Goal: Information Seeking & Learning: Learn about a topic

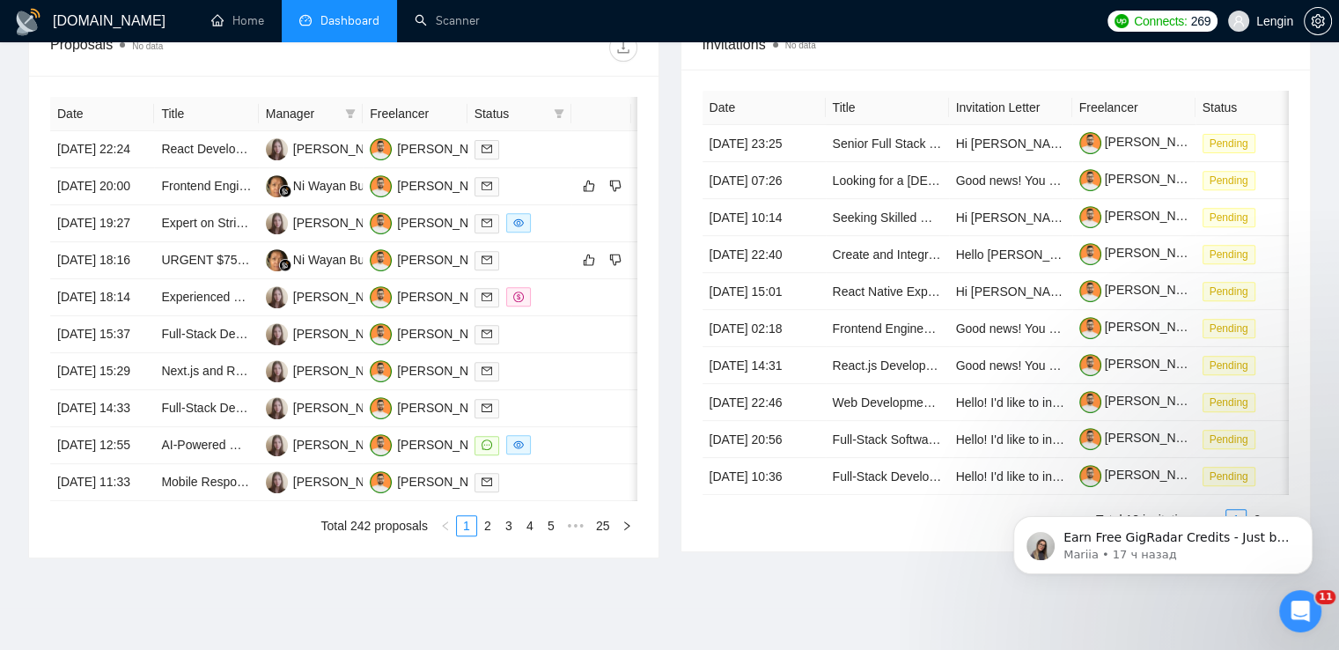
scroll to position [682, 0]
click at [442, 19] on link "Scanner" at bounding box center [447, 20] width 65 height 15
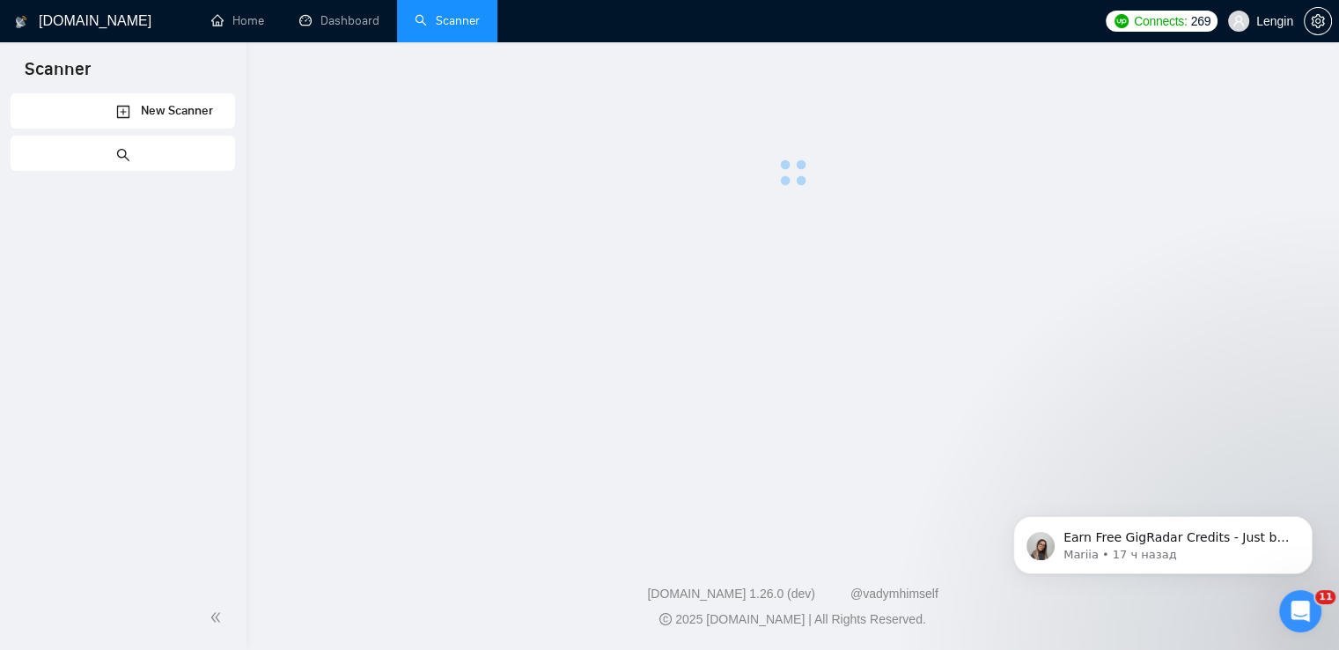
click at [317, 25] on icon "holder" at bounding box center [317, 21] width 14 height 14
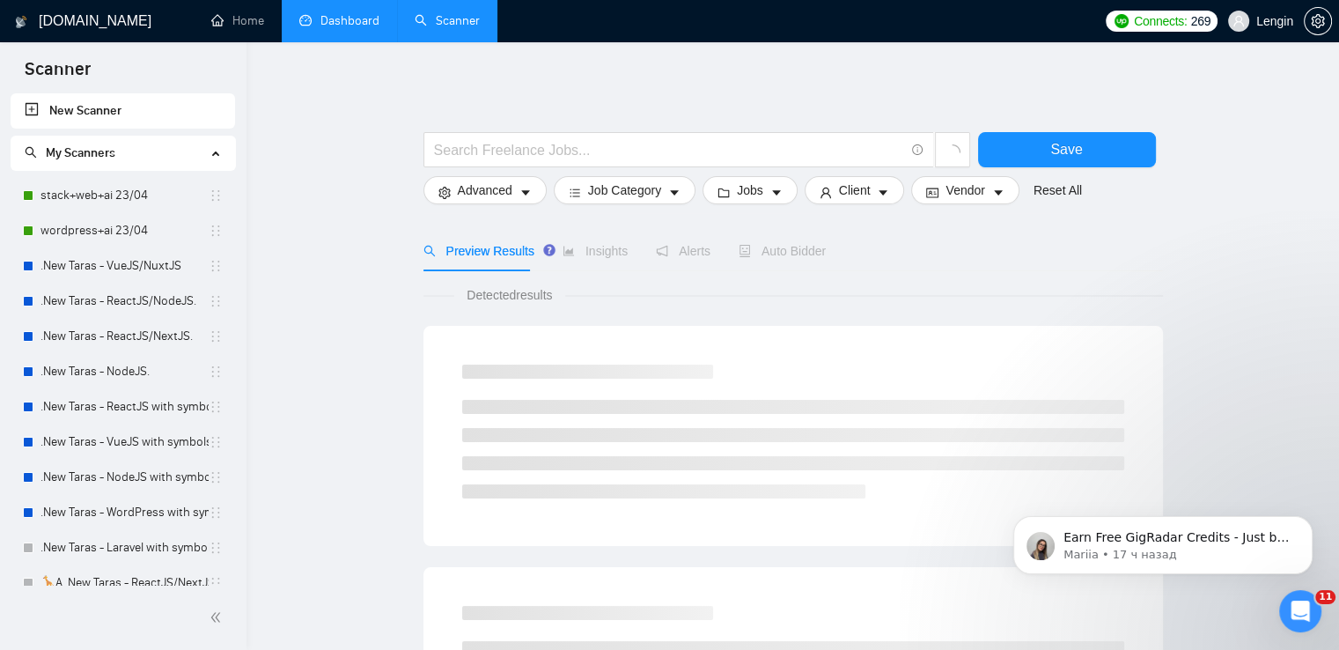
click at [334, 28] on link "Dashboard" at bounding box center [339, 20] width 80 height 15
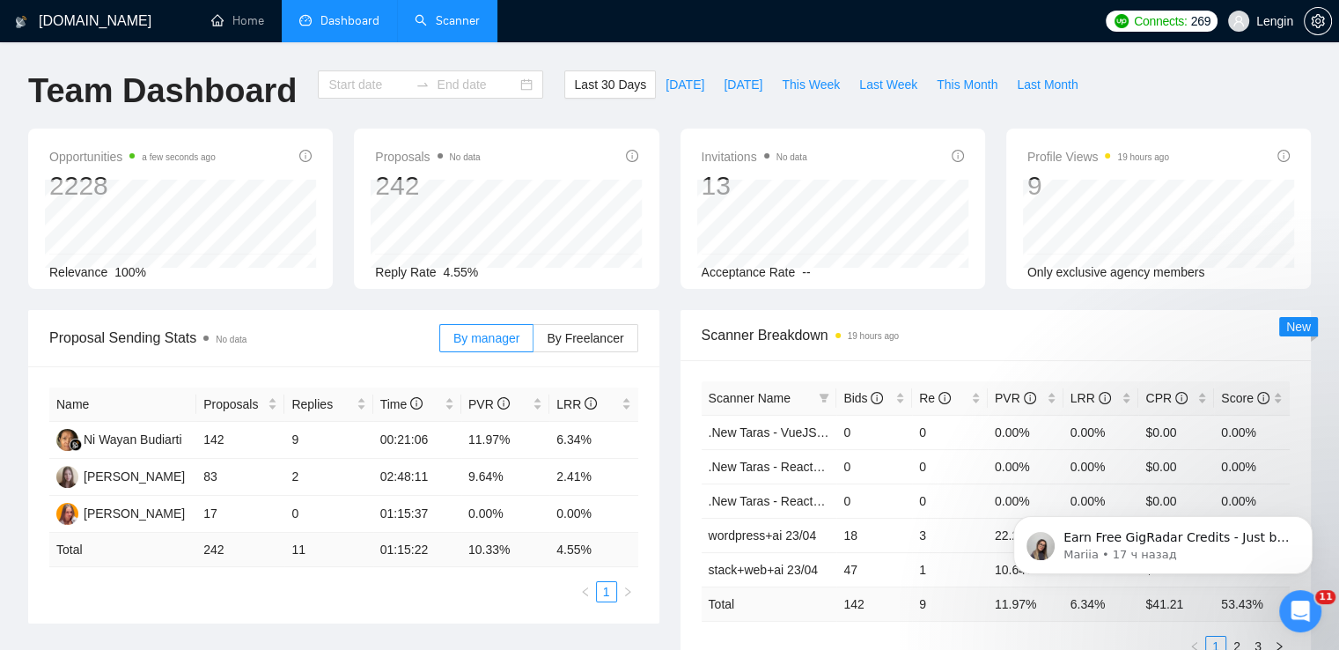
type input "[DATE]"
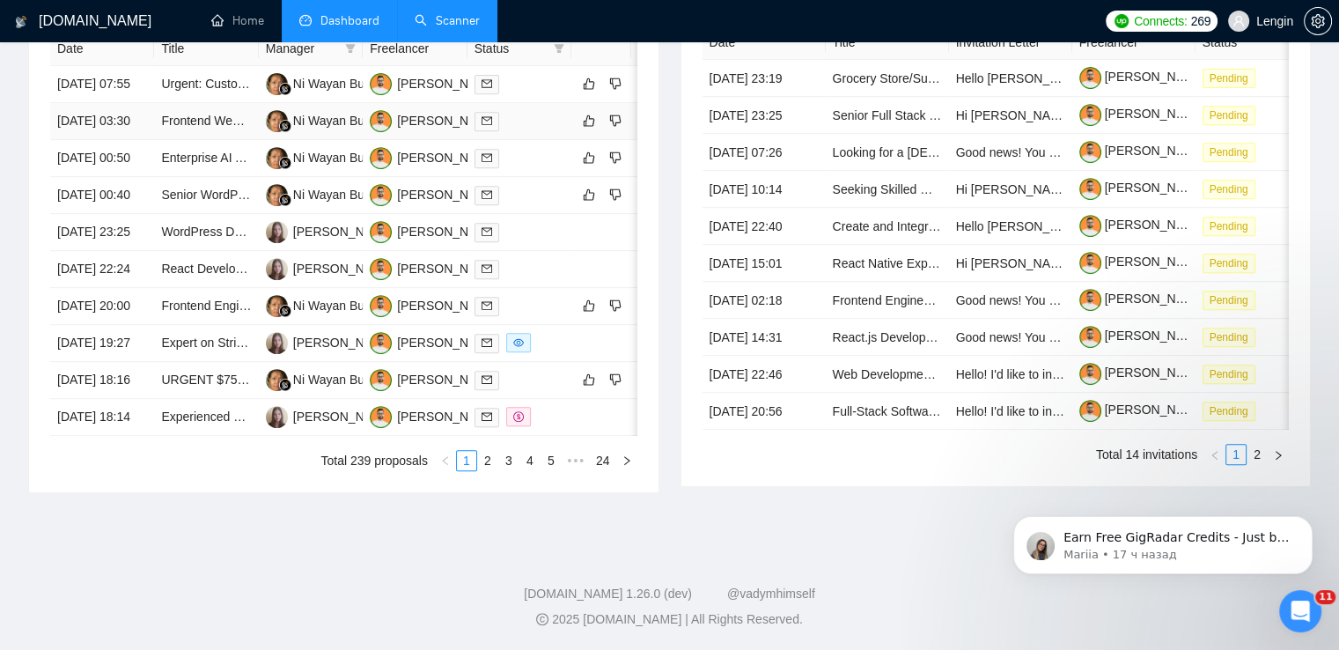
scroll to position [785, 0]
click at [495, 470] on link "2" at bounding box center [487, 460] width 19 height 19
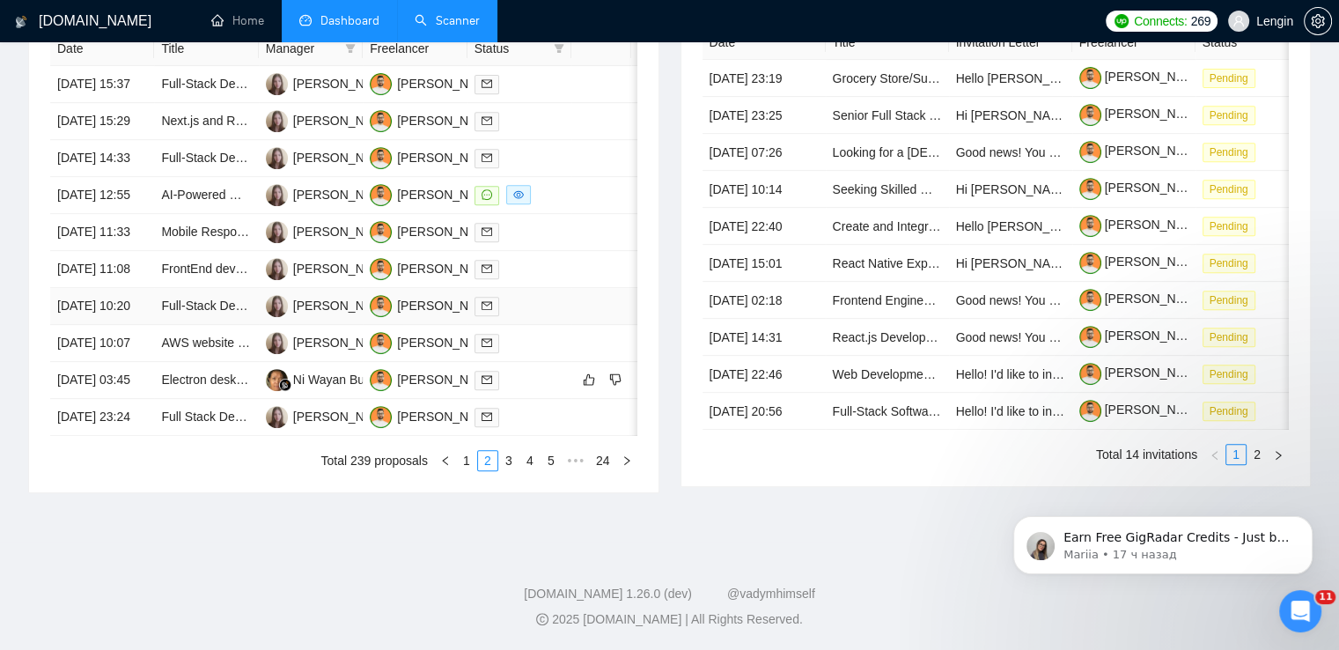
scroll to position [775, 0]
click at [511, 470] on link "3" at bounding box center [508, 460] width 19 height 19
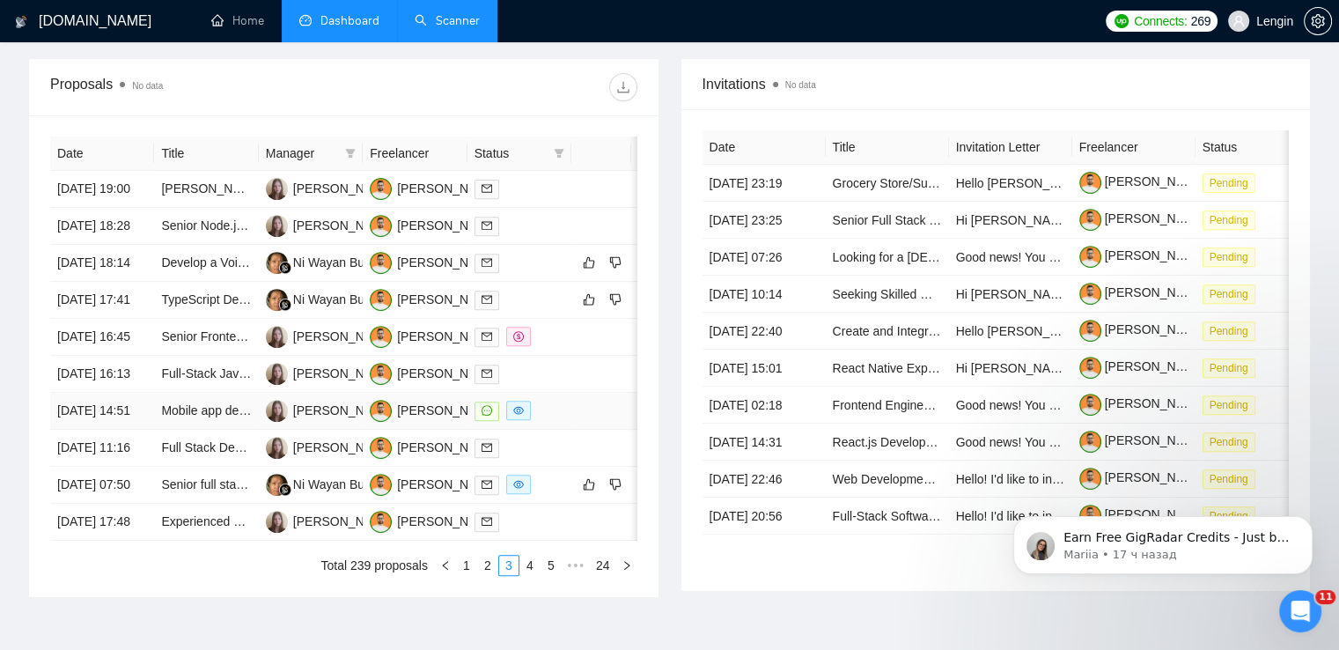
scroll to position [771, 0]
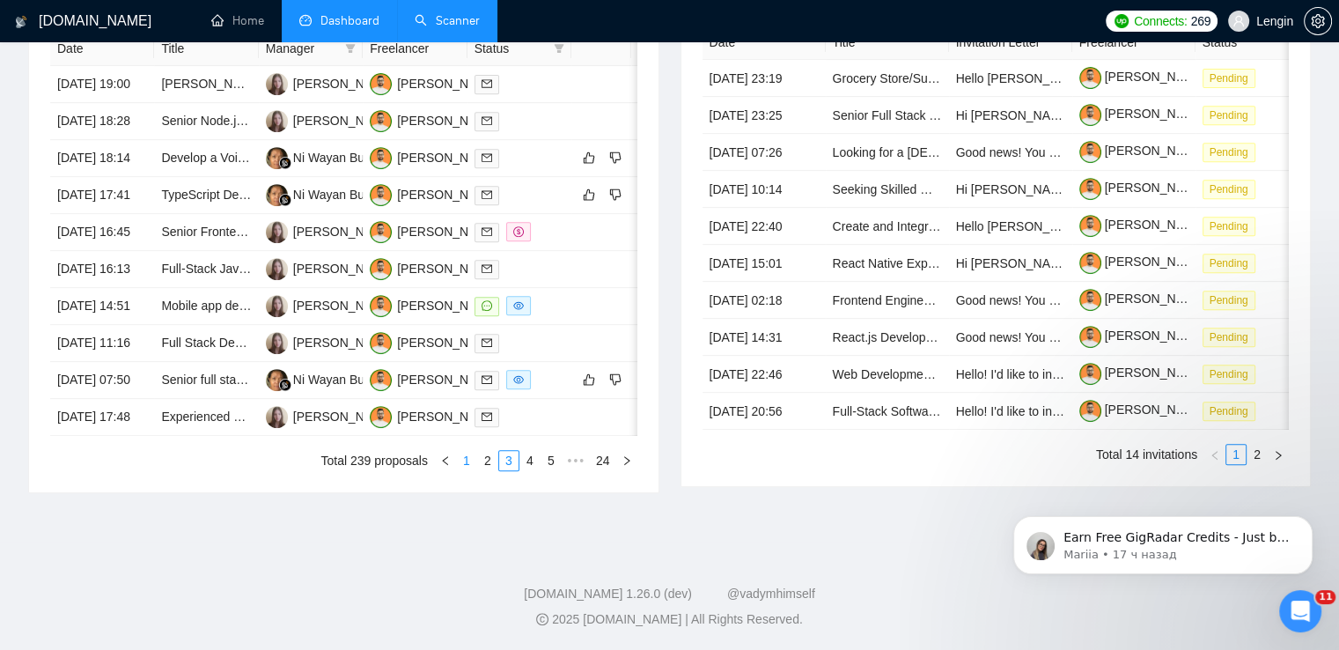
click at [463, 470] on link "1" at bounding box center [466, 460] width 19 height 19
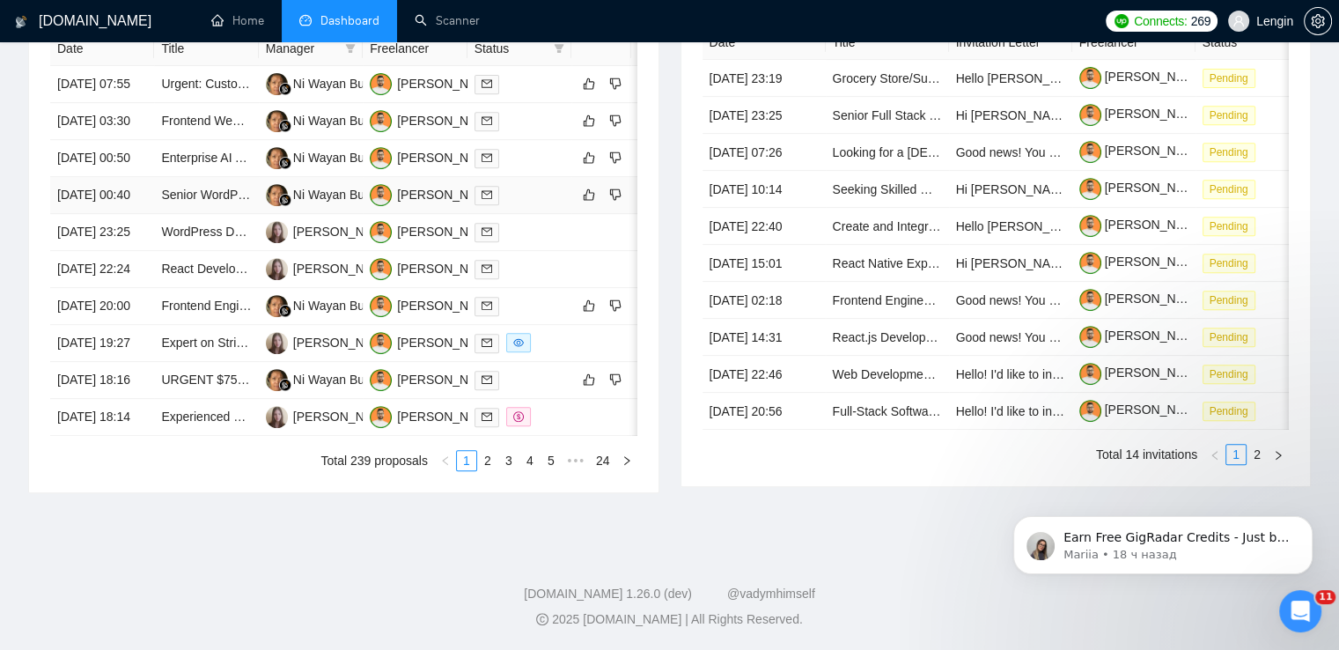
scroll to position [827, 0]
click at [491, 470] on link "2" at bounding box center [487, 460] width 19 height 19
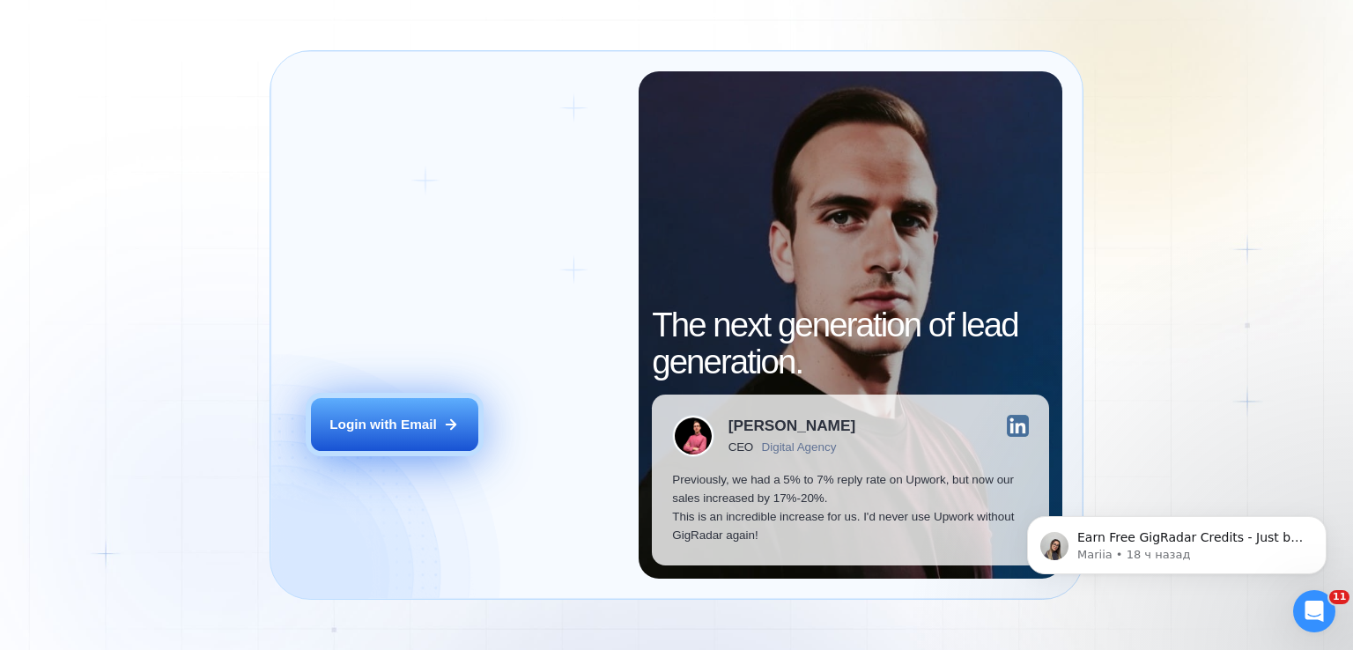
click at [423, 427] on div "Login with Email" at bounding box center [382, 424] width 107 height 18
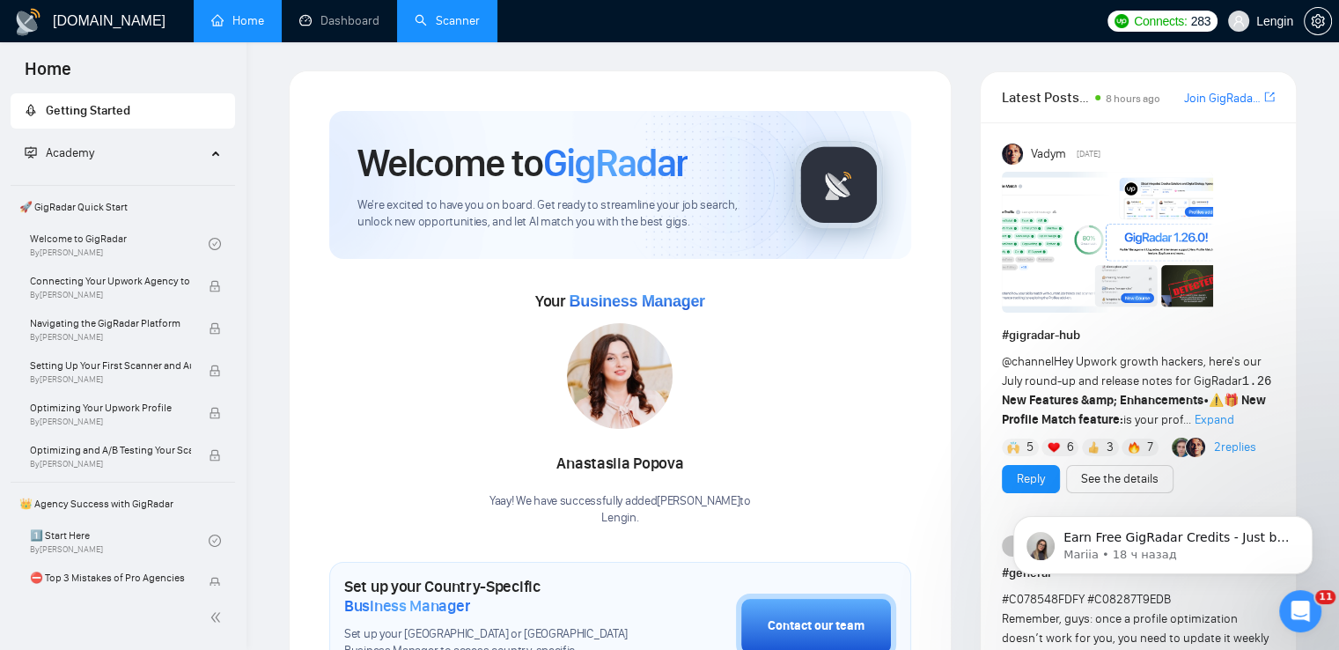
click at [468, 28] on link "Scanner" at bounding box center [447, 20] width 65 height 15
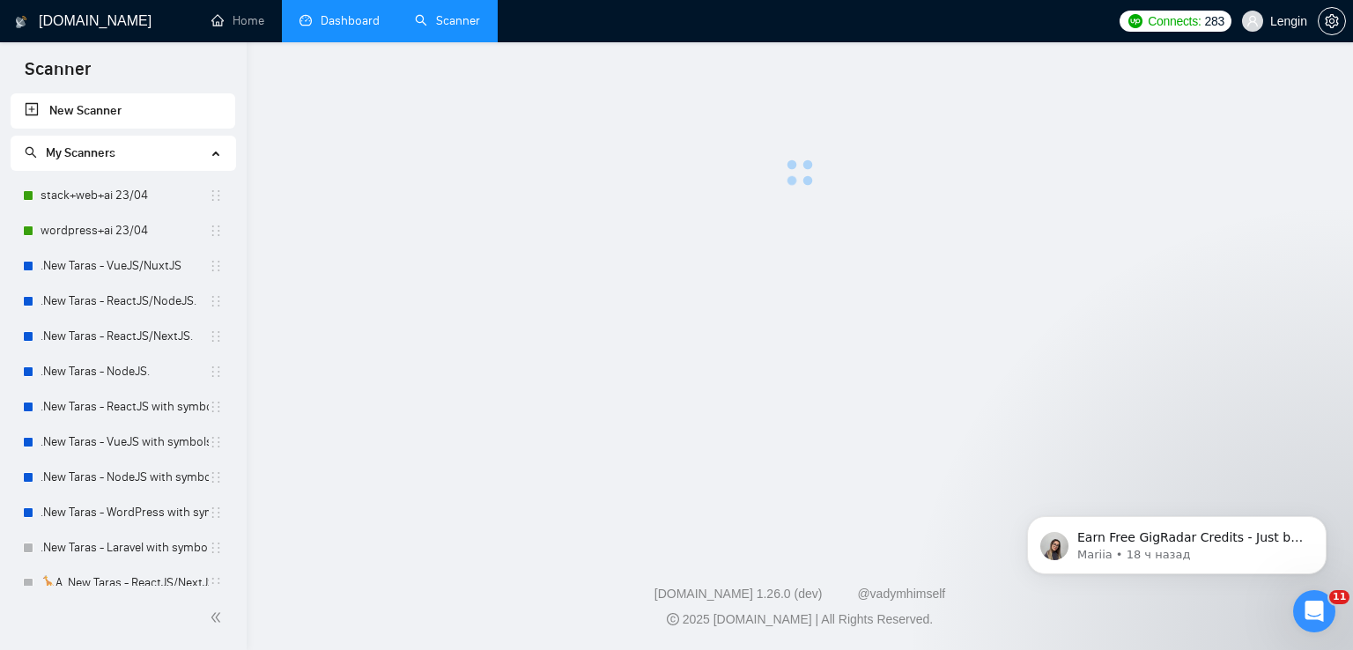
click at [369, 13] on link "Dashboard" at bounding box center [339, 20] width 80 height 15
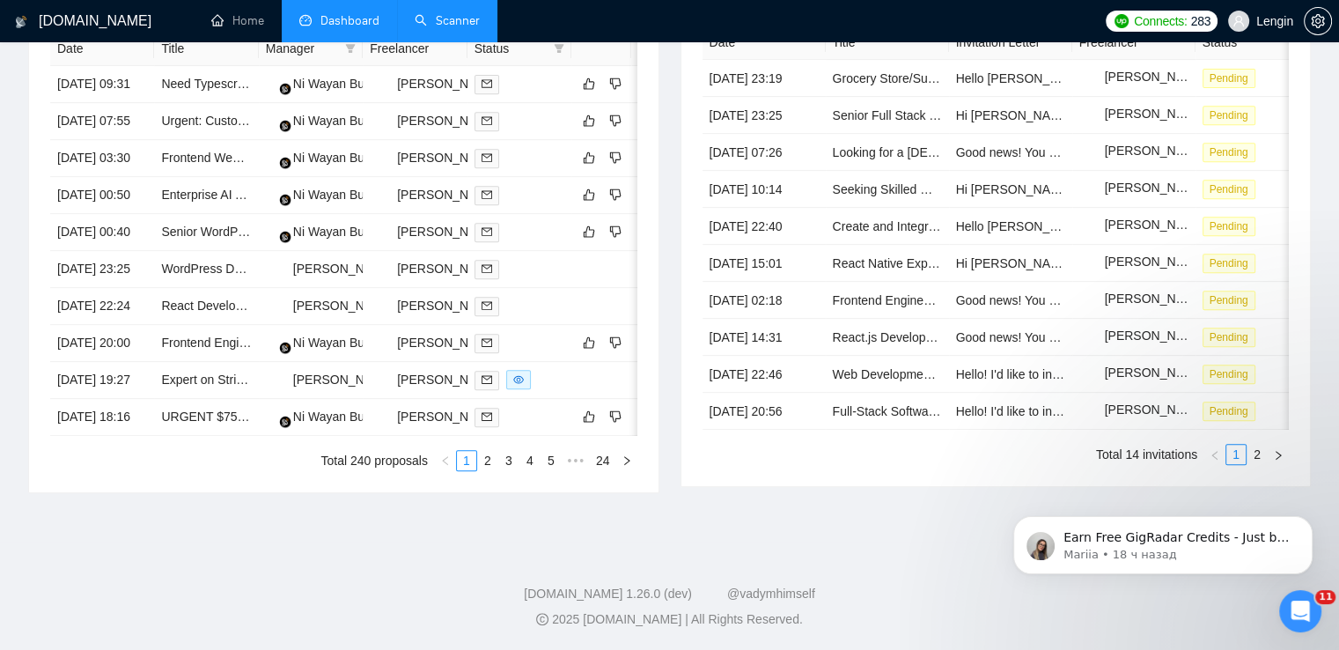
scroll to position [861, 0]
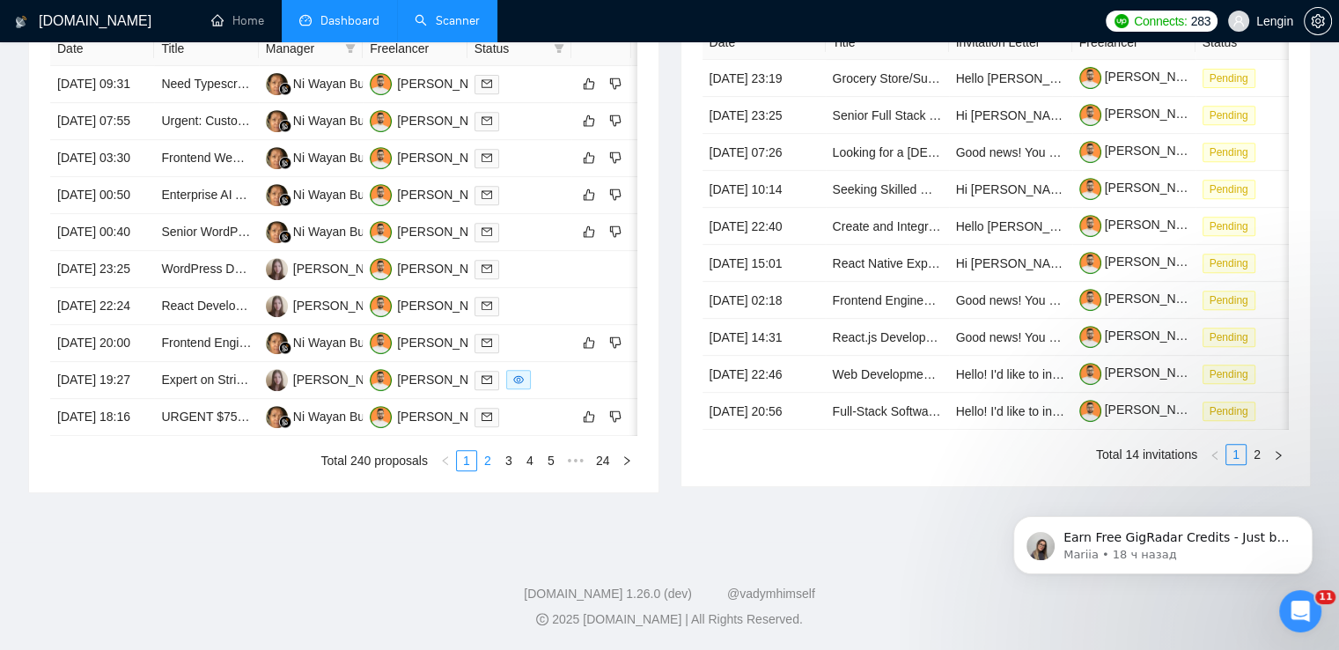
click at [493, 470] on link "2" at bounding box center [487, 460] width 19 height 19
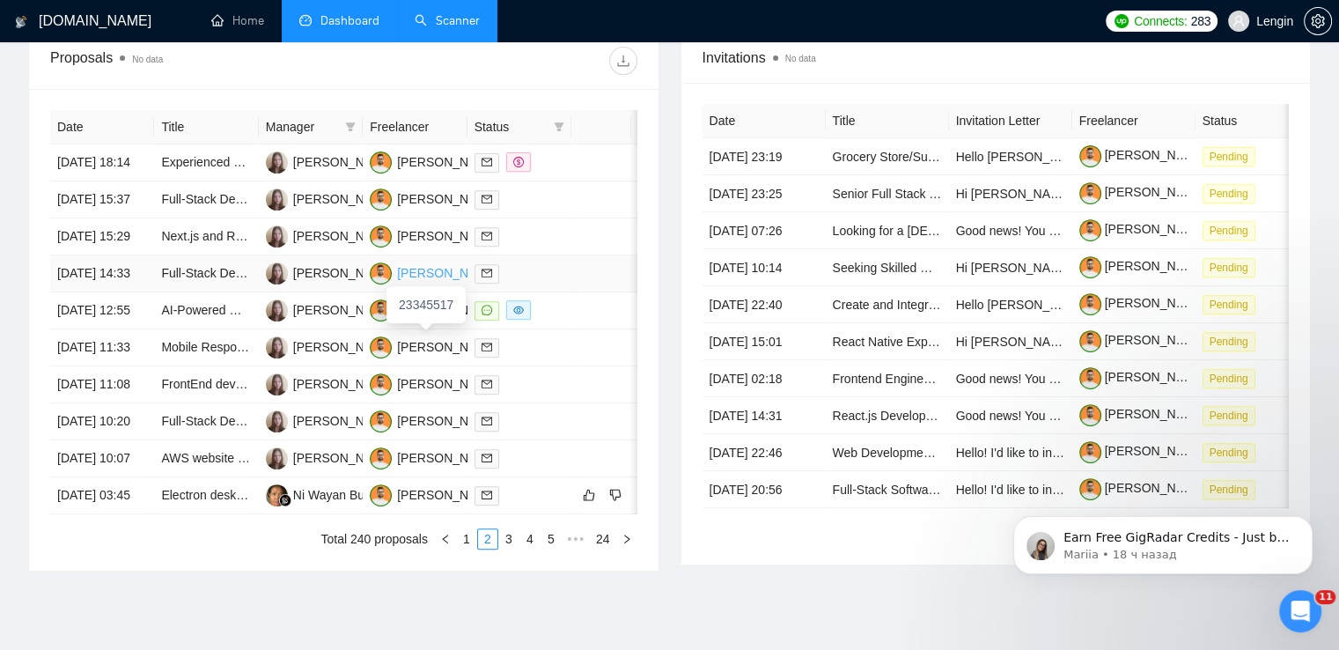
scroll to position [791, 0]
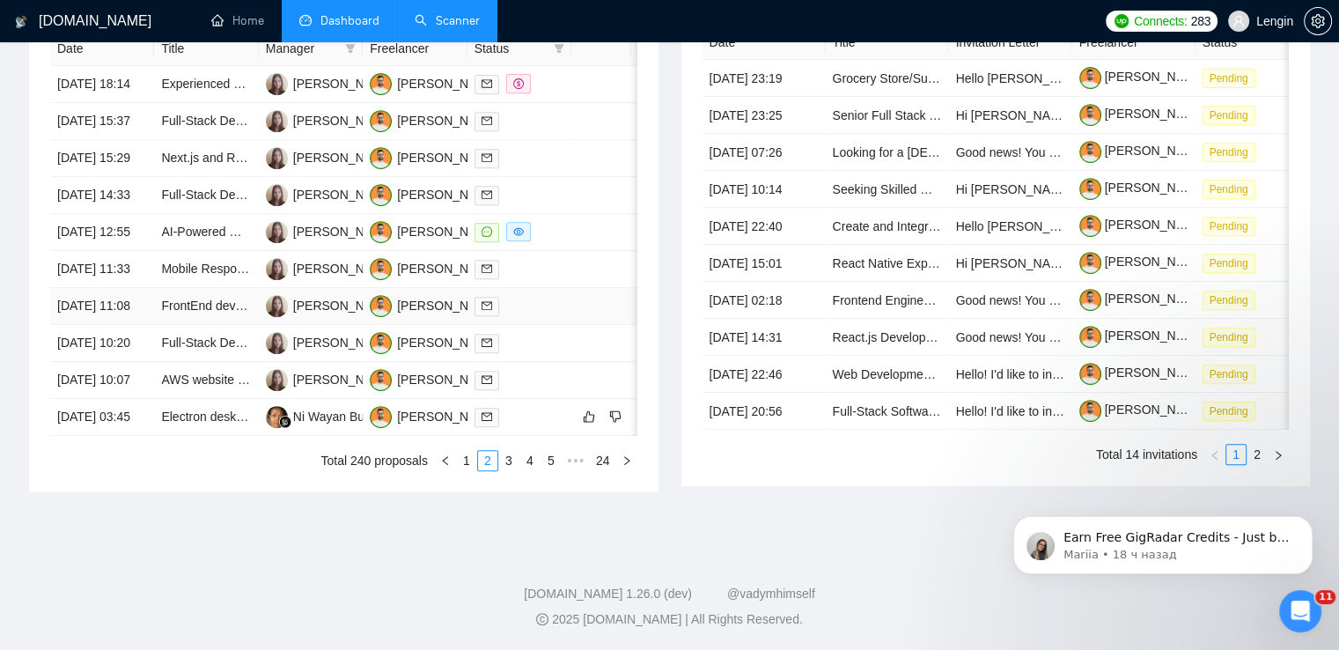
click at [208, 325] on td "FrontEnd development" at bounding box center [206, 306] width 104 height 37
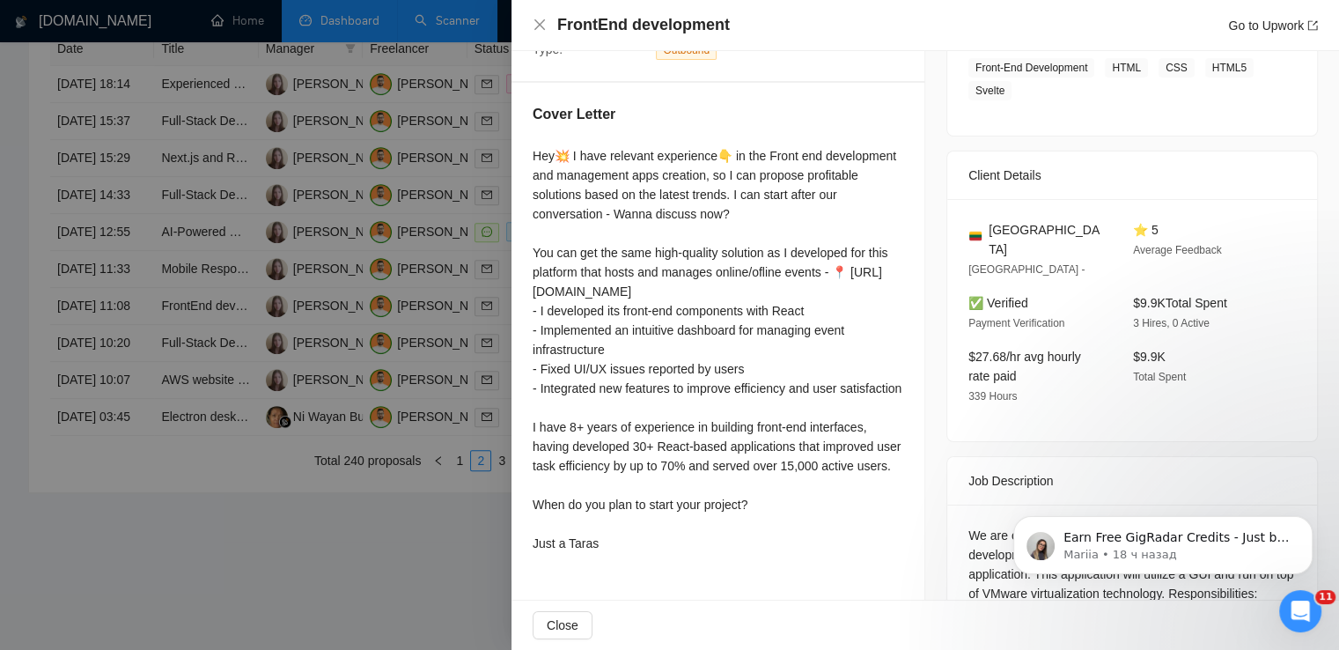
scroll to position [461, 0]
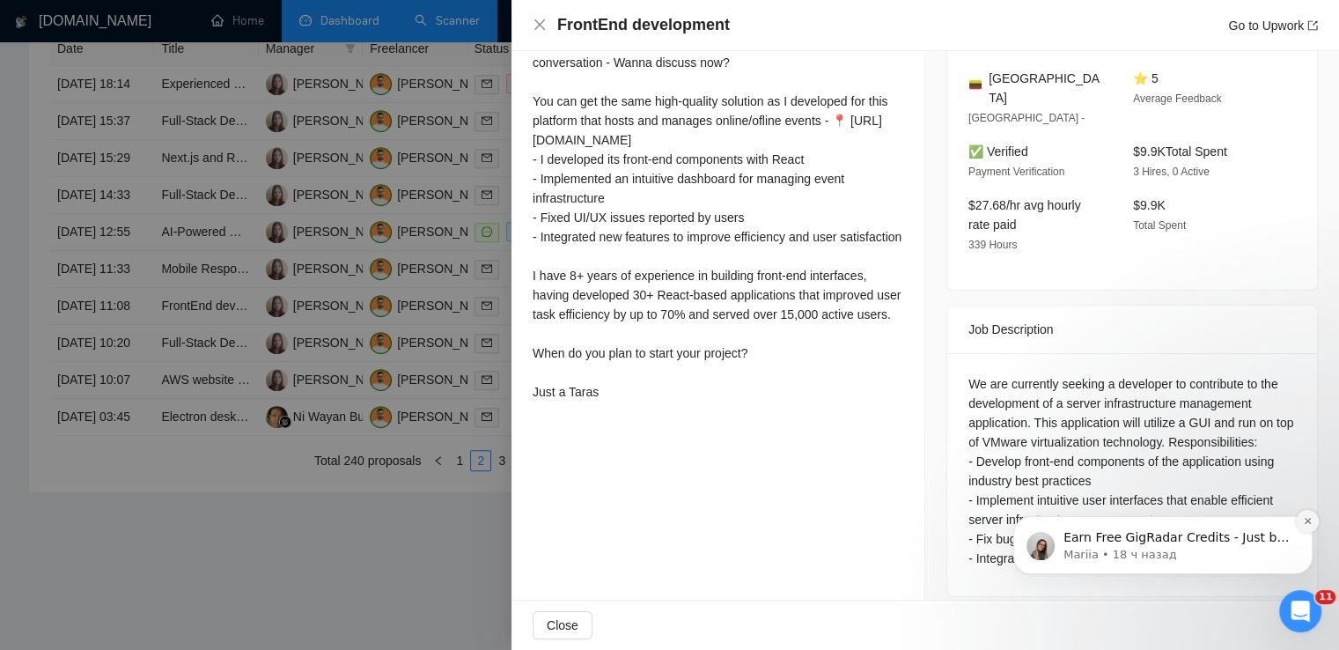
click at [1302, 527] on button "Dismiss notification" at bounding box center [1307, 521] width 23 height 23
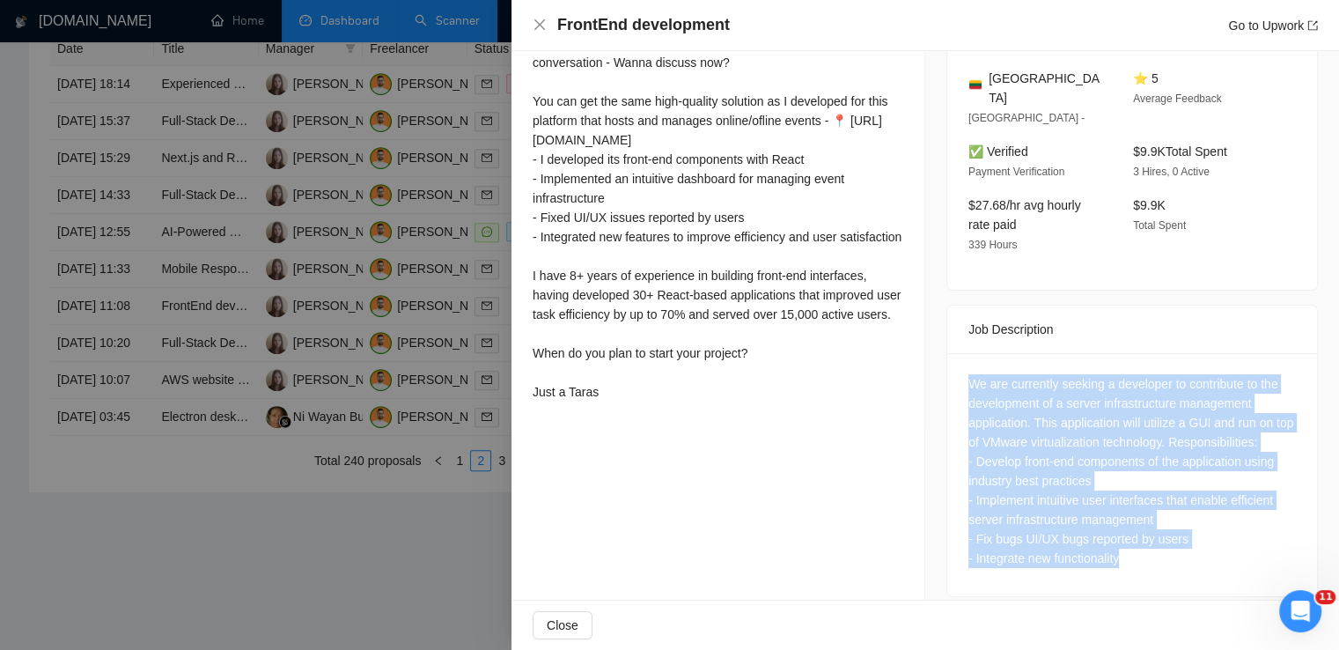
drag, startPoint x: 1155, startPoint y: 543, endPoint x: 965, endPoint y: 367, distance: 259.2
click at [969, 374] on div "We are currently seeking a developer to contribute to the development of a serv…" at bounding box center [1133, 471] width 328 height 194
copy div "We are currently seeking a developer to contribute to the development of a serv…"
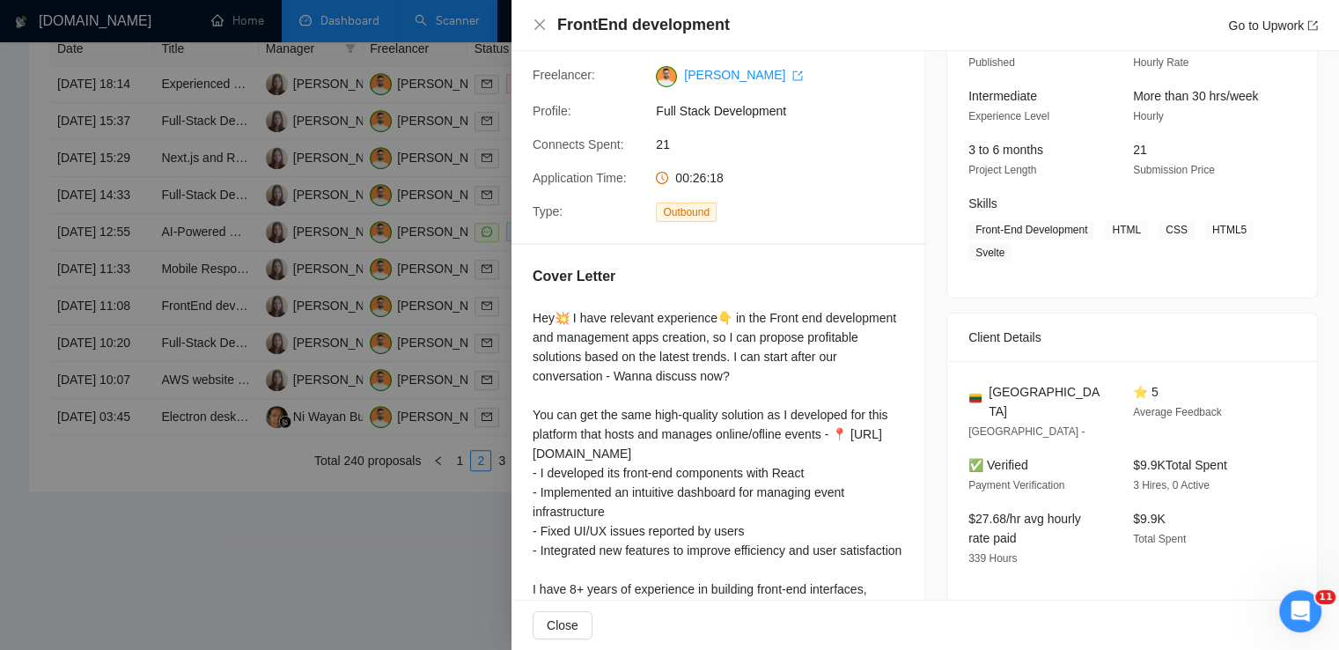
scroll to position [137, 0]
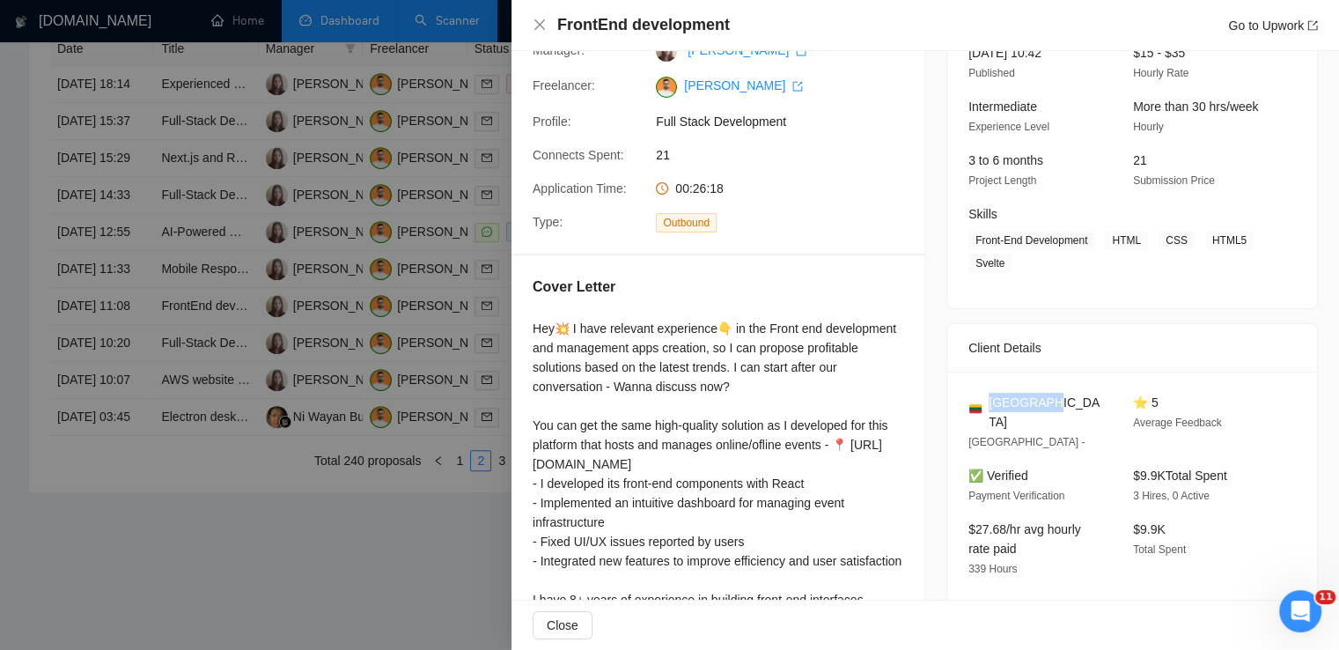
drag, startPoint x: 1038, startPoint y: 402, endPoint x: 984, endPoint y: 395, distance: 55.0
click at [984, 395] on div "[GEOGRAPHIC_DATA]" at bounding box center [1037, 412] width 136 height 39
copy span "[GEOGRAPHIC_DATA]"
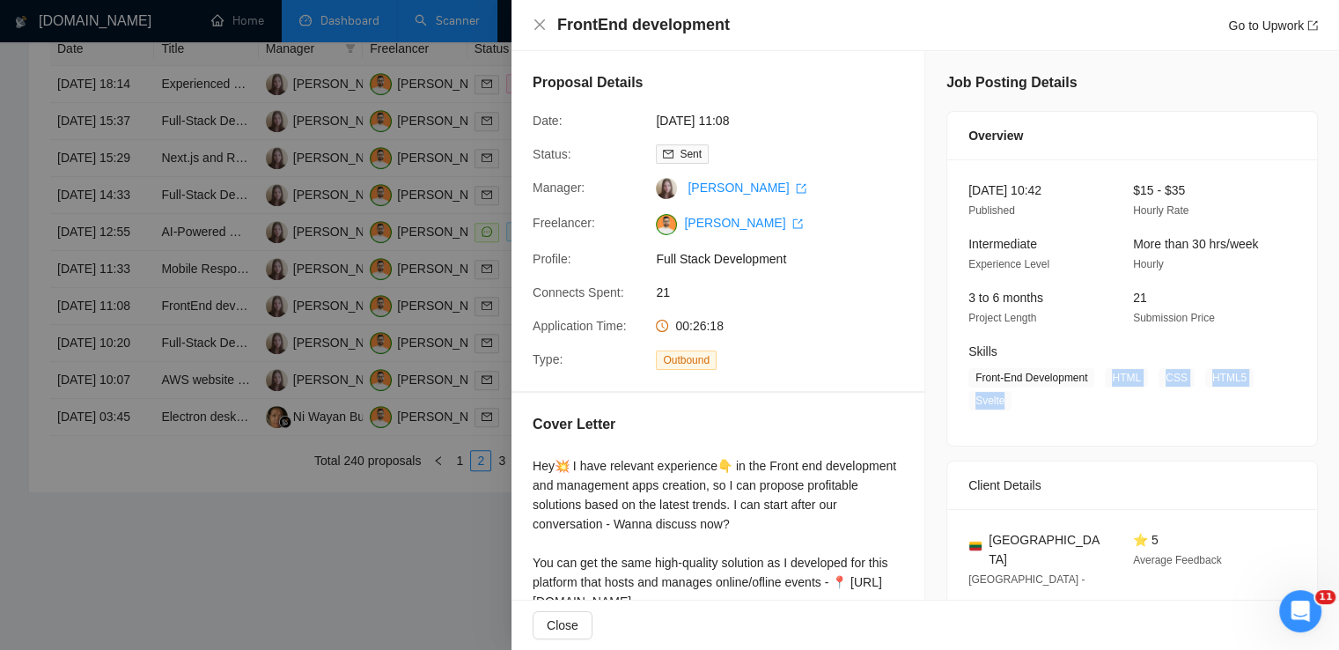
drag, startPoint x: 1102, startPoint y: 380, endPoint x: 999, endPoint y: 402, distance: 105.5
click at [999, 402] on span "Front-End Development HTML CSS HTML5 Svelte" at bounding box center [1119, 389] width 301 height 42
copy span "HTML CSS HTML5 Svelte"
